Goal: Transaction & Acquisition: Purchase product/service

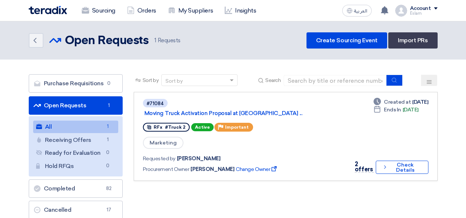
click at [140, 13] on link "Orders" at bounding box center [141, 11] width 41 height 16
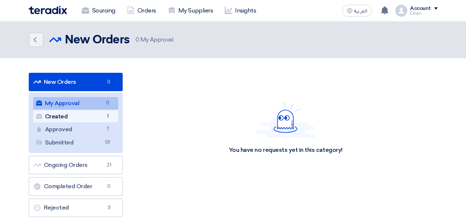
click at [96, 119] on link "Created Created 1" at bounding box center [75, 117] width 85 height 13
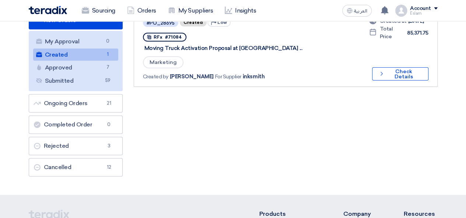
scroll to position [74, 0]
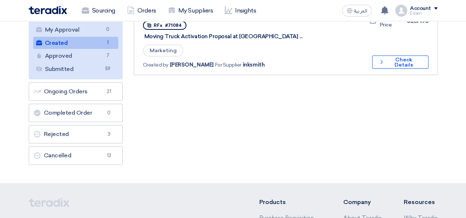
click at [433, 59] on link "#PO_28695 Created Priority Low RFx #71084 Moving Truck Activation Proposal at E…" at bounding box center [286, 37] width 304 height 76
click at [421, 62] on button "Check details Check Details" at bounding box center [400, 62] width 56 height 13
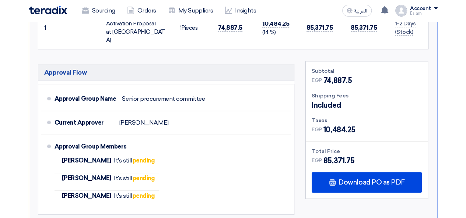
scroll to position [184, 0]
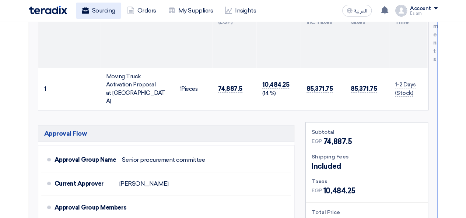
click at [108, 11] on link "Sourcing" at bounding box center [98, 11] width 45 height 16
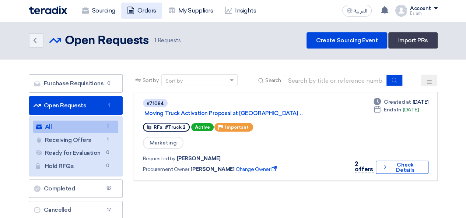
click at [140, 8] on link "Orders" at bounding box center [141, 11] width 41 height 16
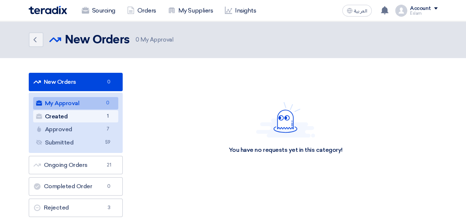
click at [97, 112] on link "Created Created 1" at bounding box center [75, 117] width 85 height 13
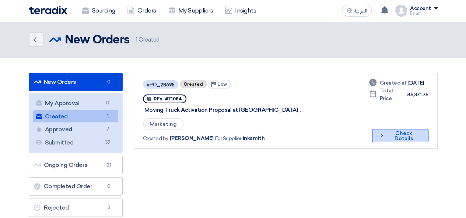
click at [383, 137] on icon "Check details" at bounding box center [382, 135] width 6 height 7
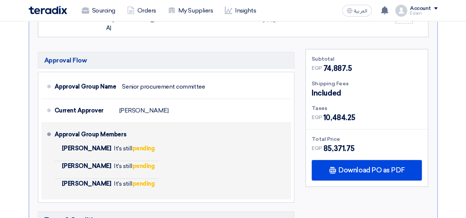
scroll to position [258, 0]
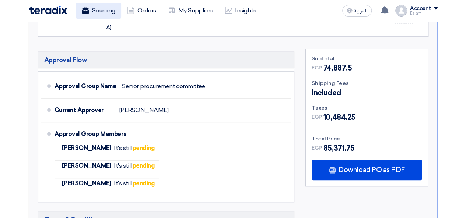
click at [89, 15] on link "Sourcing" at bounding box center [98, 11] width 45 height 16
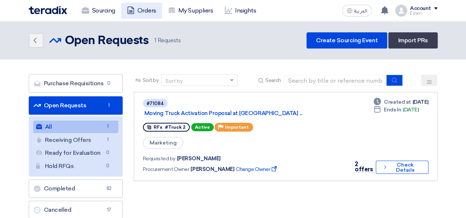
click at [138, 4] on link "Orders" at bounding box center [141, 11] width 41 height 16
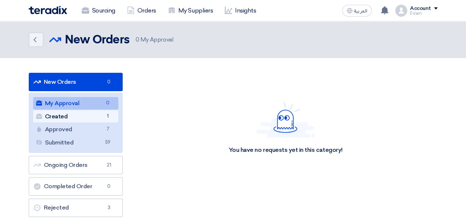
click at [94, 122] on link "Created Created 1" at bounding box center [75, 117] width 85 height 13
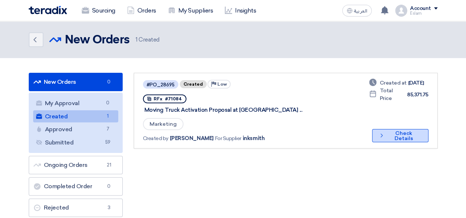
click at [398, 130] on button "Check details Check Details" at bounding box center [400, 135] width 56 height 13
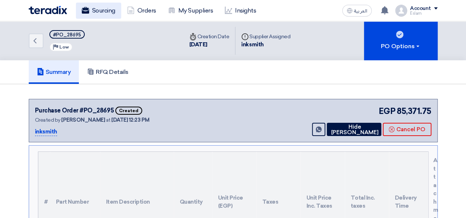
click at [98, 12] on link "Sourcing" at bounding box center [98, 11] width 45 height 16
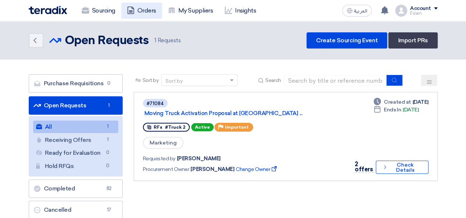
click at [147, 12] on link "Orders" at bounding box center [141, 11] width 41 height 16
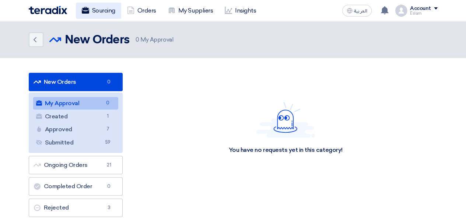
click at [99, 8] on link "Sourcing" at bounding box center [98, 11] width 45 height 16
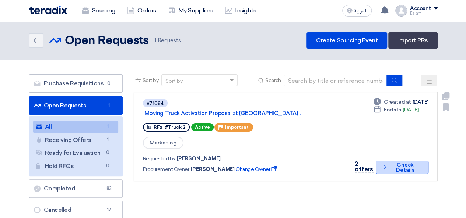
click at [419, 166] on button "Check details Check Details" at bounding box center [402, 167] width 52 height 13
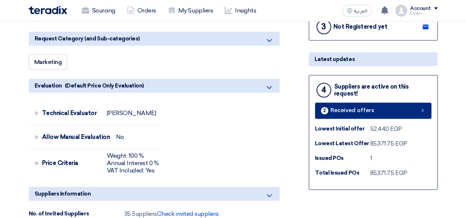
click at [349, 103] on link "2 Received offers" at bounding box center [373, 111] width 116 height 16
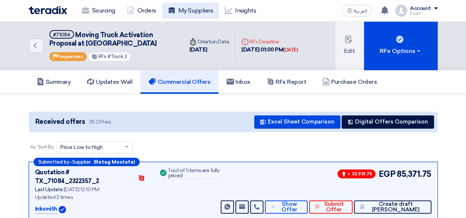
click at [175, 8] on link "My Suppliers" at bounding box center [190, 11] width 57 height 16
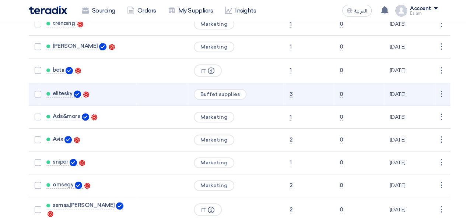
scroll to position [184, 0]
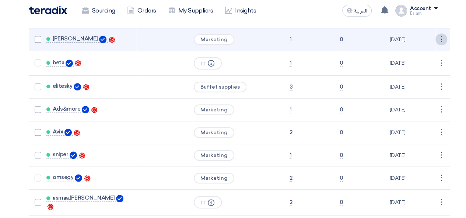
click at [426, 48] on link "Edit" at bounding box center [429, 53] width 36 height 11
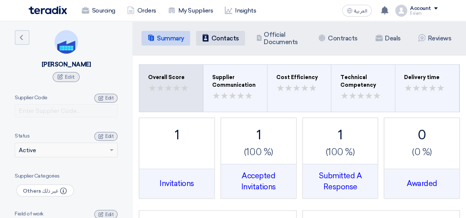
click at [220, 39] on h5 "Contacts" at bounding box center [225, 38] width 28 height 7
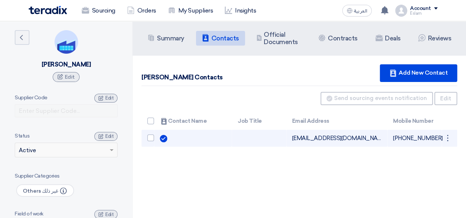
drag, startPoint x: 398, startPoint y: 138, endPoint x: 436, endPoint y: 137, distance: 37.6
click at [436, 137] on td "[PHONE_NUMBER]" at bounding box center [414, 138] width 55 height 17
copy span "01006094607"
drag, startPoint x: 292, startPoint y: 138, endPoint x: 376, endPoint y: 140, distance: 83.6
click at [379, 139] on td "retag.mostafa@inksmithglobal.com Can Receive RFQ" at bounding box center [336, 138] width 101 height 17
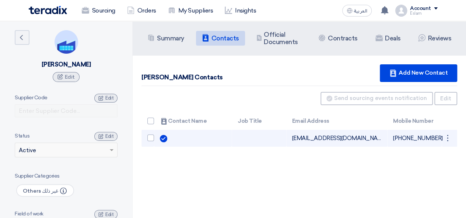
click at [374, 140] on td "retag.mostafa@inksmithglobal.com Can Receive RFQ" at bounding box center [336, 138] width 101 height 17
click at [447, 137] on div "⋮" at bounding box center [448, 139] width 12 height 12
click at [442, 150] on link "Edit" at bounding box center [435, 152] width 36 height 11
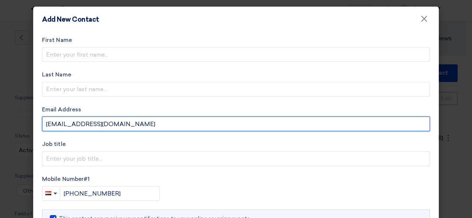
drag, startPoint x: 147, startPoint y: 124, endPoint x: 32, endPoint y: 126, distance: 115.0
click at [33, 126] on div "First Name Last Name Email Address retag.mostafa@inksmithglobal.com Job title M…" at bounding box center [235, 148] width 405 height 232
click at [77, 126] on input "[EMAIL_ADDRESS][DOMAIN_NAME]" at bounding box center [236, 124] width 388 height 15
drag, startPoint x: 43, startPoint y: 124, endPoint x: 81, endPoint y: 125, distance: 38.0
click at [81, 125] on input "[EMAIL_ADDRESS][DOMAIN_NAME]" at bounding box center [236, 124] width 388 height 15
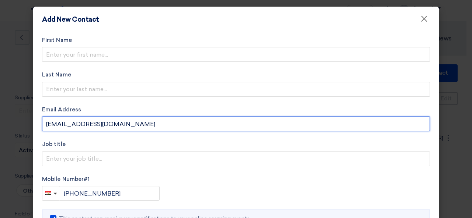
drag, startPoint x: 87, startPoint y: 125, endPoint x: 127, endPoint y: 126, distance: 40.9
click at [127, 126] on input "[EMAIL_ADDRESS][DOMAIN_NAME]" at bounding box center [236, 124] width 388 height 15
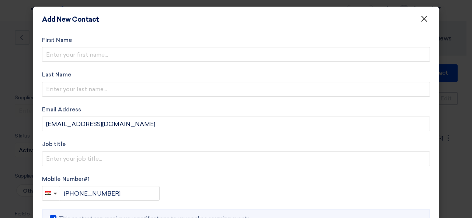
click at [425, 15] on button "×" at bounding box center [423, 19] width 19 height 15
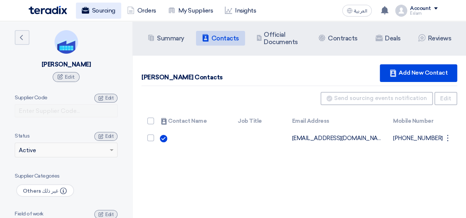
click at [103, 14] on link "Sourcing" at bounding box center [98, 11] width 45 height 16
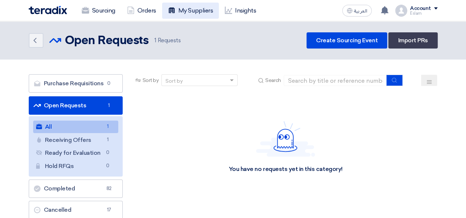
click at [180, 15] on link "My Suppliers" at bounding box center [190, 11] width 57 height 16
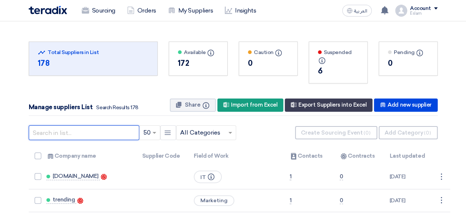
click at [94, 132] on input "text" at bounding box center [84, 133] width 111 height 15
paste input "IT Valley"
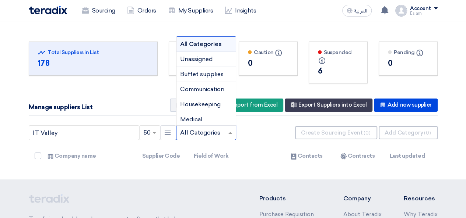
click at [224, 134] on div at bounding box center [205, 133] width 59 height 12
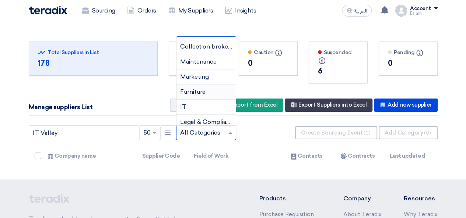
scroll to position [316, 0]
click at [193, 104] on div "IT" at bounding box center [205, 106] width 59 height 15
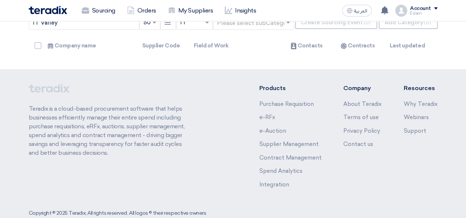
scroll to position [37, 0]
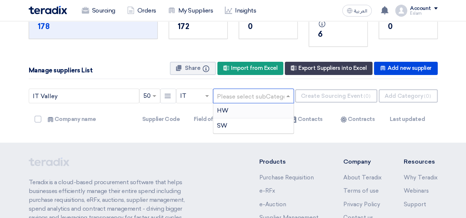
click at [246, 98] on input "text" at bounding box center [250, 96] width 66 height 12
click at [239, 111] on div "HW" at bounding box center [253, 111] width 80 height 15
click at [244, 98] on span at bounding box center [244, 96] width 9 height 9
click at [230, 124] on div "SW" at bounding box center [231, 126] width 36 height 15
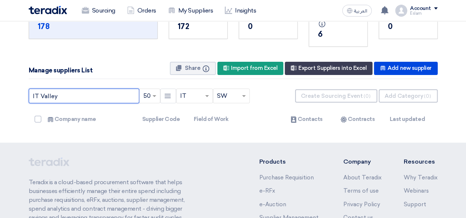
click at [38, 95] on input "IT Valley" at bounding box center [84, 96] width 111 height 15
click at [41, 95] on input "IT Valley" at bounding box center [84, 96] width 111 height 15
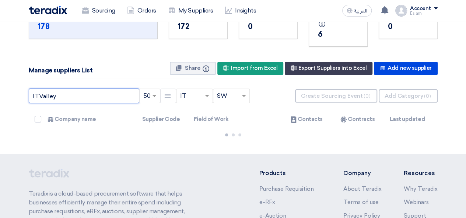
type input "ITValley"
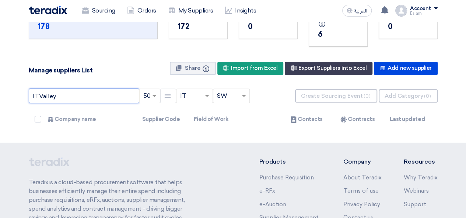
drag, startPoint x: 67, startPoint y: 97, endPoint x: 24, endPoint y: 97, distance: 42.4
click at [24, 97] on div "Total Suppliers in this list Total Suppliers in List 178 Available Info ×" at bounding box center [233, 63] width 420 height 129
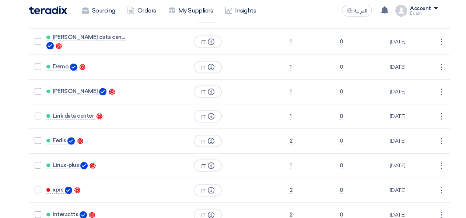
scroll to position [737, 0]
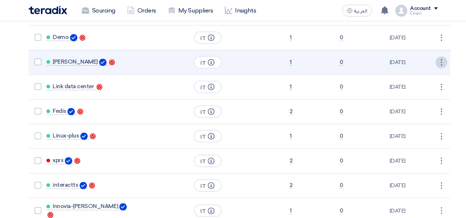
click at [434, 71] on link "Edit" at bounding box center [429, 76] width 36 height 11
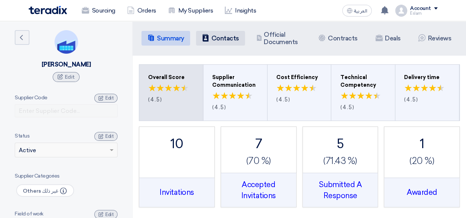
click at [220, 36] on h5 "Contacts" at bounding box center [225, 38] width 28 height 7
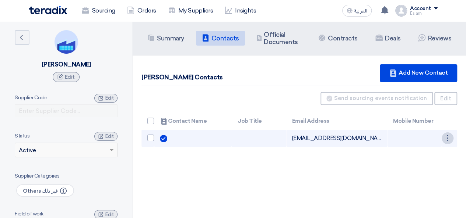
click at [448, 136] on div "⋮" at bounding box center [448, 139] width 12 height 12
click at [434, 154] on link "Edit" at bounding box center [435, 152] width 36 height 11
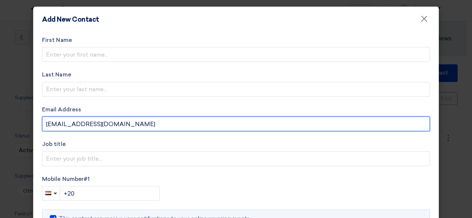
drag, startPoint x: 120, startPoint y: 124, endPoint x: 31, endPoint y: 125, distance: 88.8
click at [33, 123] on div "First Name Last Name Email Address imetwaly@it-valley.com Job title Mobile Numb…" at bounding box center [235, 148] width 405 height 232
click at [65, 123] on input "imetwaly@it-valley.com" at bounding box center [236, 124] width 388 height 15
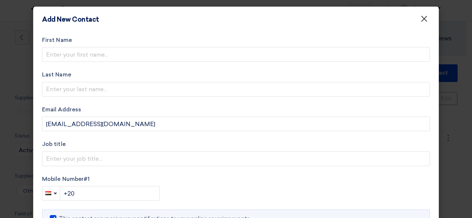
click at [420, 15] on span "×" at bounding box center [423, 20] width 7 height 15
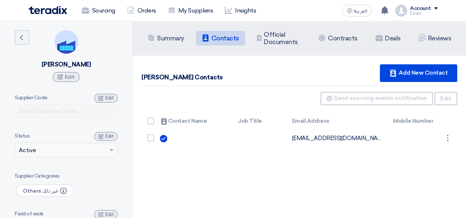
drag, startPoint x: 139, startPoint y: 76, endPoint x: 190, endPoint y: 79, distance: 50.9
click at [190, 79] on div "Ibrahim Metwaly Contacts Contacts Add New Contact Can Receive RFQ Send sourcing…" at bounding box center [299, 106] width 333 height 100
copy div "Ibrahim Metwaly"
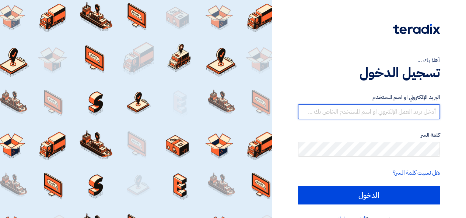
type input "[EMAIL_ADDRESS][DOMAIN_NAME]"
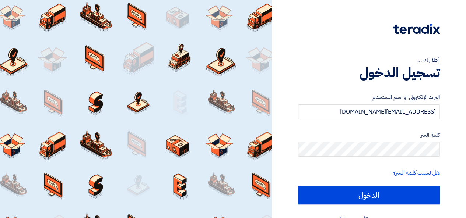
click at [361, 205] on div "البريد الإلكتروني او اسم [PERSON_NAME] [PERSON_NAME][EMAIL_ADDRESS][DOMAIN_NAME…" at bounding box center [369, 149] width 142 height 132
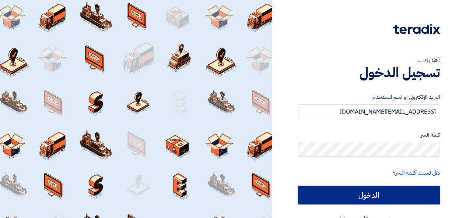
click at [362, 199] on input "الدخول" at bounding box center [369, 195] width 142 height 18
type input "Sign in"
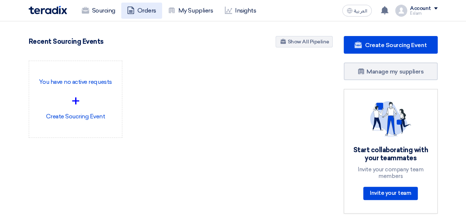
click at [143, 14] on link "Orders" at bounding box center [141, 11] width 41 height 16
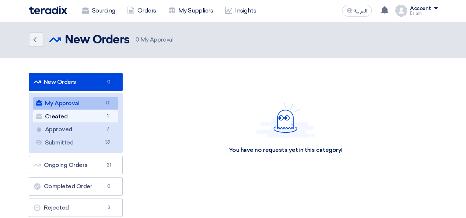
click at [94, 119] on link "Created Created 1" at bounding box center [75, 117] width 85 height 13
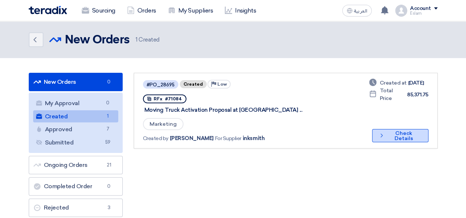
click at [379, 137] on icon "Check details" at bounding box center [382, 135] width 6 height 7
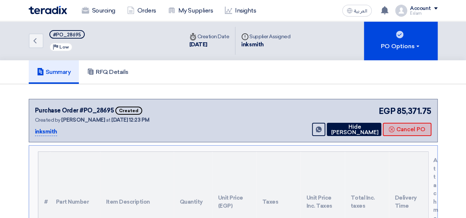
click at [410, 132] on button "Cancel PO" at bounding box center [407, 129] width 49 height 13
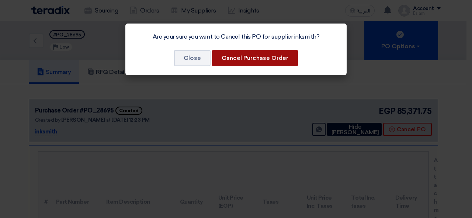
click at [269, 60] on button "Cancel Purchase Order" at bounding box center [255, 58] width 86 height 16
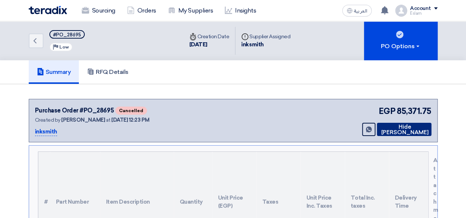
click at [379, 130] on icon at bounding box center [379, 130] width 0 height 6
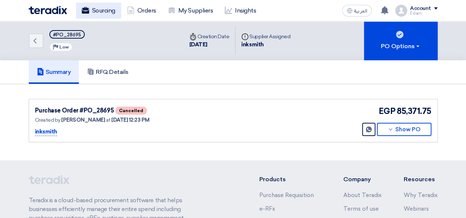
click at [99, 11] on link "Sourcing" at bounding box center [98, 11] width 45 height 16
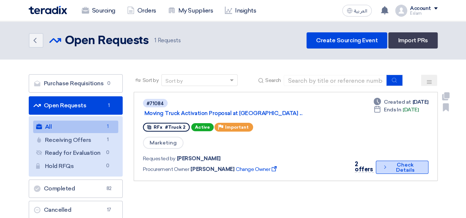
click at [407, 168] on button "Check details Check Details" at bounding box center [402, 167] width 52 height 13
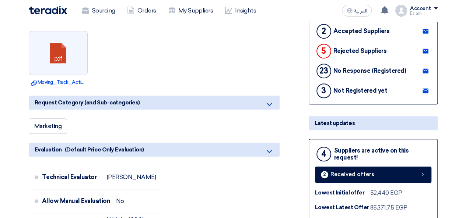
scroll to position [258, 0]
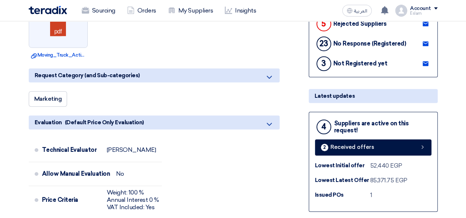
click at [370, 155] on div "4 Suppliers are active on this request! 2 Received offers Lowest Initial offer …" at bounding box center [373, 162] width 129 height 100
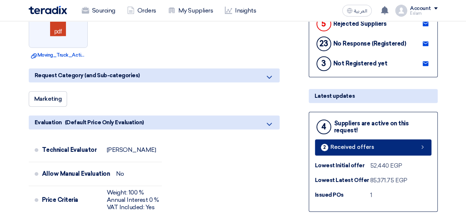
click at [369, 148] on span "Received offers" at bounding box center [352, 148] width 44 height 6
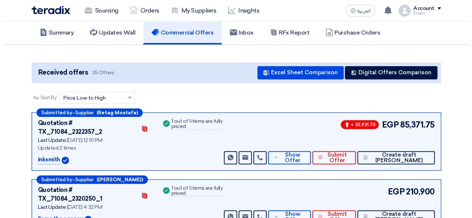
scroll to position [40, 0]
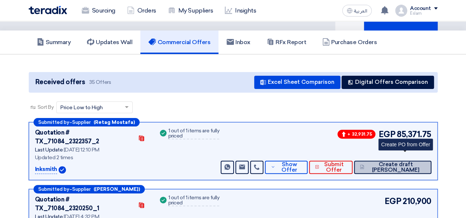
click at [396, 162] on span "Create draft [PERSON_NAME]" at bounding box center [395, 167] width 59 height 11
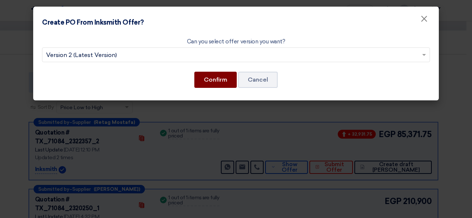
click at [221, 85] on button "Confirm" at bounding box center [215, 80] width 42 height 16
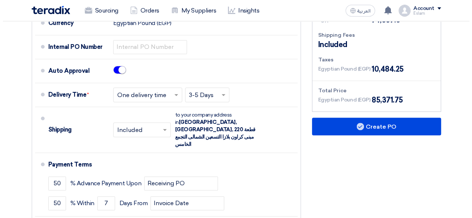
scroll to position [221, 0]
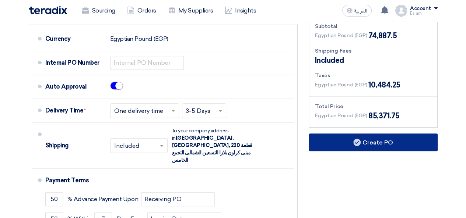
click at [378, 134] on button "Create PO" at bounding box center [373, 143] width 129 height 18
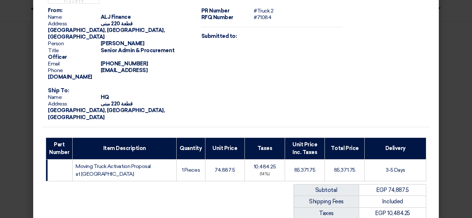
scroll to position [144, 0]
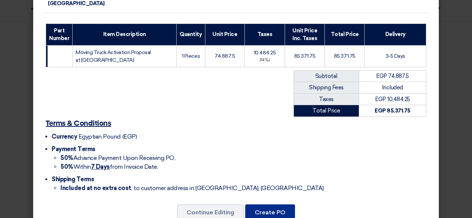
click at [274, 205] on button "Create PO" at bounding box center [270, 213] width 50 height 16
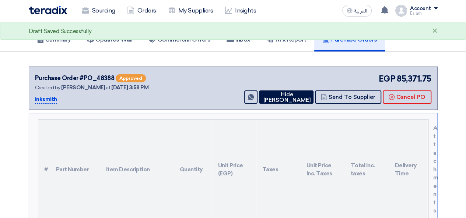
scroll to position [9, 0]
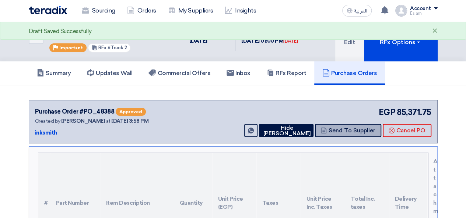
click at [346, 134] on button "Send To Supplier" at bounding box center [348, 130] width 66 height 13
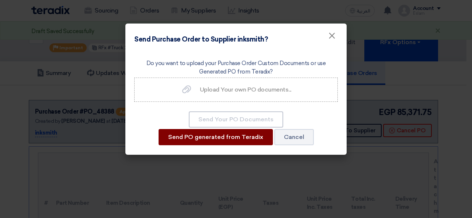
click at [227, 138] on button "Send PO generated from Teradix" at bounding box center [215, 137] width 114 height 16
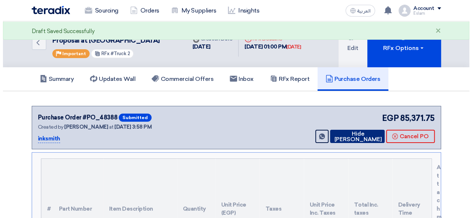
scroll to position [0, 0]
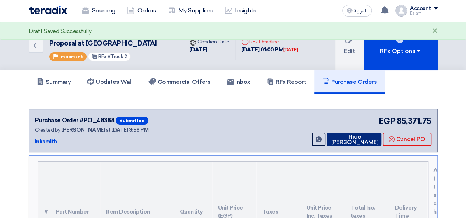
click at [348, 143] on button "Hide [PERSON_NAME]" at bounding box center [354, 139] width 55 height 13
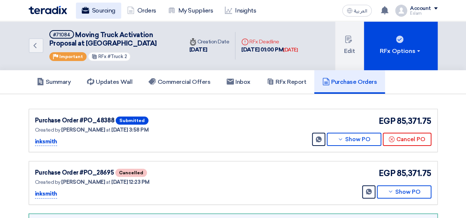
click at [111, 11] on link "Sourcing" at bounding box center [98, 11] width 45 height 16
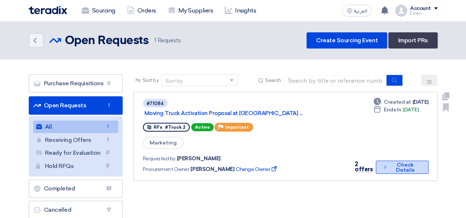
click at [395, 167] on button "Check details Check Details" at bounding box center [402, 167] width 52 height 13
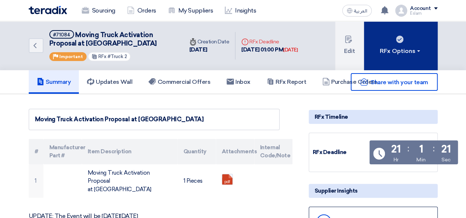
click at [409, 56] on button "RFx Options" at bounding box center [401, 45] width 74 height 49
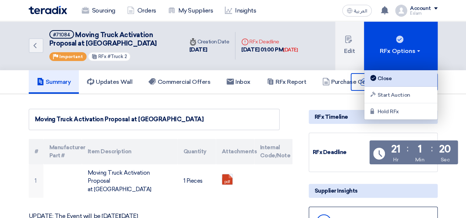
click at [400, 84] on link "Close" at bounding box center [400, 78] width 73 height 17
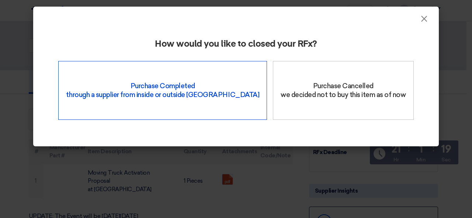
click at [224, 97] on div "Purchase Completed through a supplier from inside or outside Teradix" at bounding box center [162, 90] width 209 height 59
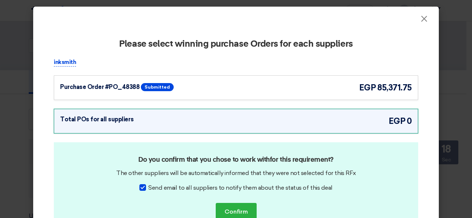
click at [200, 87] on div "Purchase Order #PO_48388 Submitted" at bounding box center [132, 87] width 144 height 11
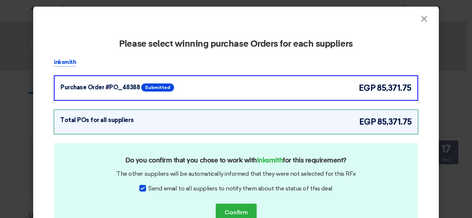
click at [242, 203] on div "Do you confirm that you chose to work with inksmith for this requirement? The o…" at bounding box center [236, 188] width 364 height 90
click at [243, 207] on button "Confirm" at bounding box center [236, 213] width 41 height 18
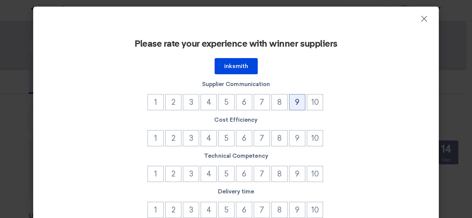
click at [294, 106] on button "9" at bounding box center [297, 102] width 16 height 16
click at [295, 136] on button "9" at bounding box center [297, 138] width 16 height 16
click at [296, 177] on button "9" at bounding box center [297, 174] width 16 height 16
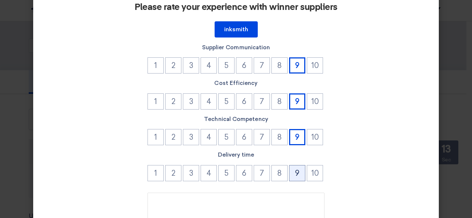
drag, startPoint x: 291, startPoint y: 157, endPoint x: 295, endPoint y: 176, distance: 20.2
click at [291, 157] on label "Delivery time" at bounding box center [236, 155] width 364 height 8
click at [295, 177] on button "9" at bounding box center [297, 173] width 16 height 16
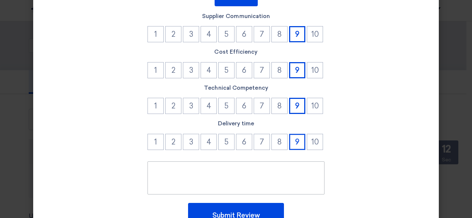
scroll to position [108, 0]
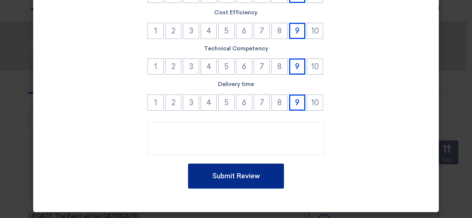
click at [246, 165] on button "Submit Review" at bounding box center [236, 176] width 96 height 25
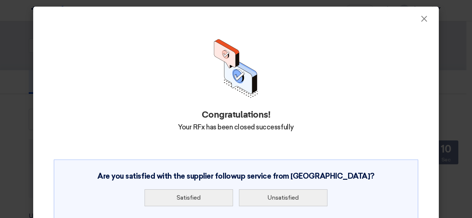
click at [247, 175] on h3 "Are you satisfied with the supplier followup service from [GEOGRAPHIC_DATA]?" at bounding box center [235, 176] width 343 height 9
click at [200, 197] on button "Satisfied" at bounding box center [188, 198] width 88 height 17
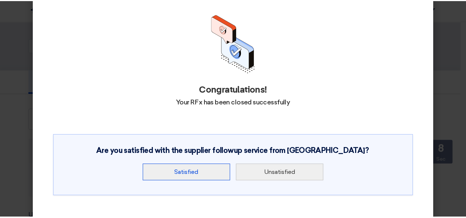
scroll to position [37, 0]
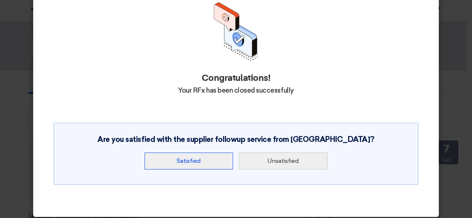
click at [179, 159] on button "Satisfied" at bounding box center [188, 161] width 88 height 17
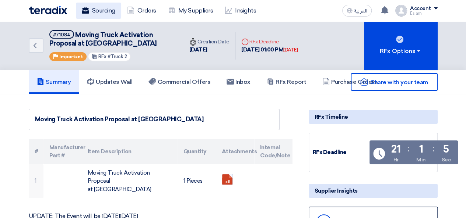
click at [91, 15] on link "Sourcing" at bounding box center [98, 11] width 45 height 16
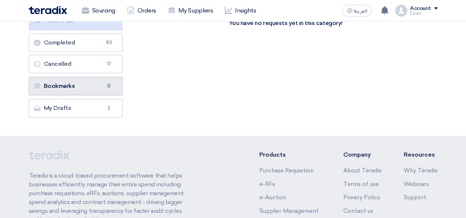
scroll to position [147, 0]
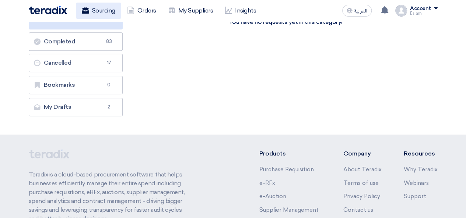
click at [112, 8] on link "Sourcing" at bounding box center [98, 11] width 45 height 16
click at [111, 15] on link "Sourcing" at bounding box center [98, 11] width 45 height 16
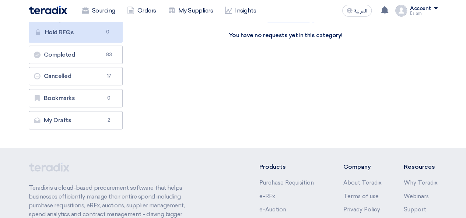
scroll to position [0, 0]
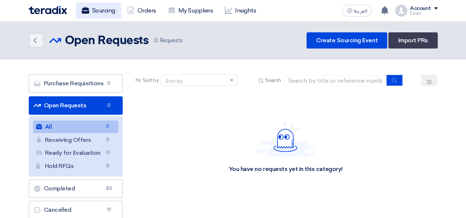
click at [100, 10] on link "Sourcing" at bounding box center [98, 11] width 45 height 16
click at [92, 17] on link "Sourcing" at bounding box center [98, 11] width 45 height 16
click at [89, 14] on link "Sourcing" at bounding box center [98, 11] width 45 height 16
